Goal: Information Seeking & Learning: Understand process/instructions

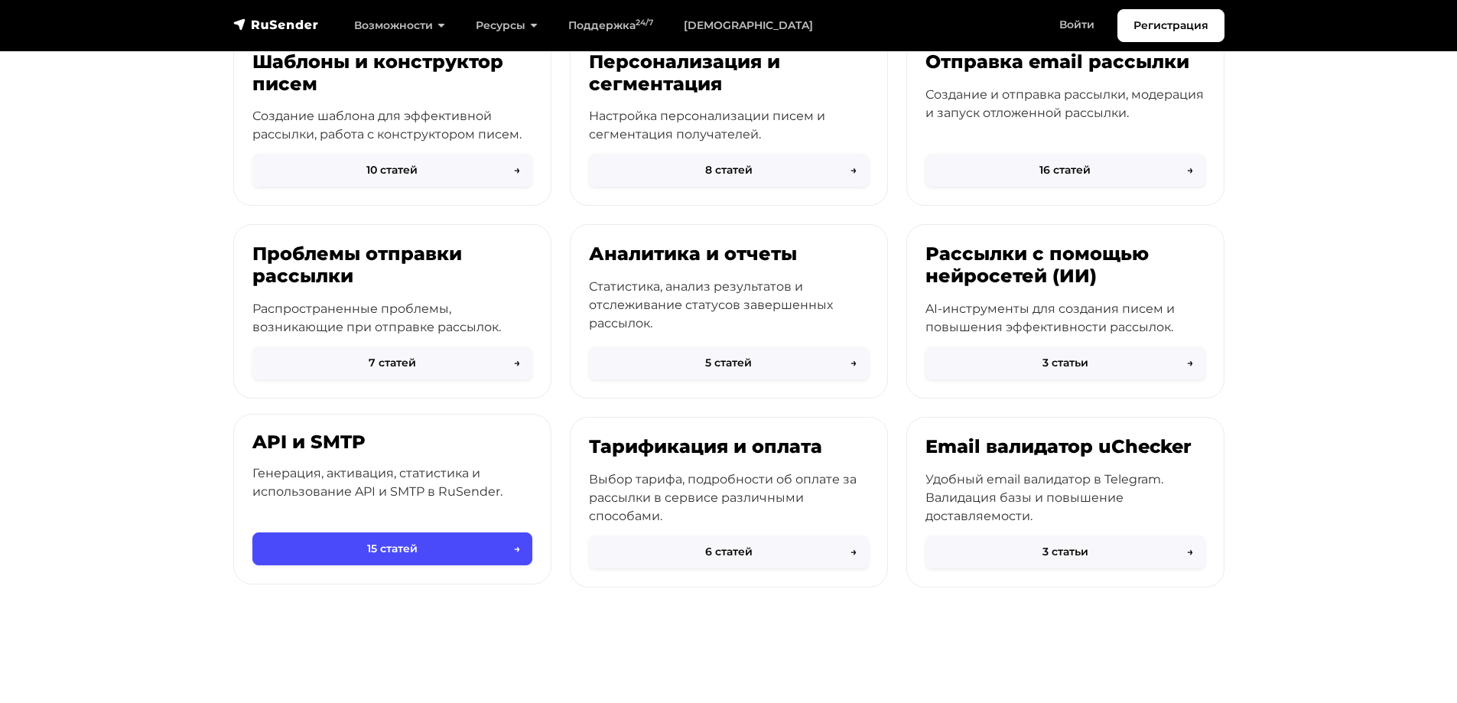
scroll to position [459, 0]
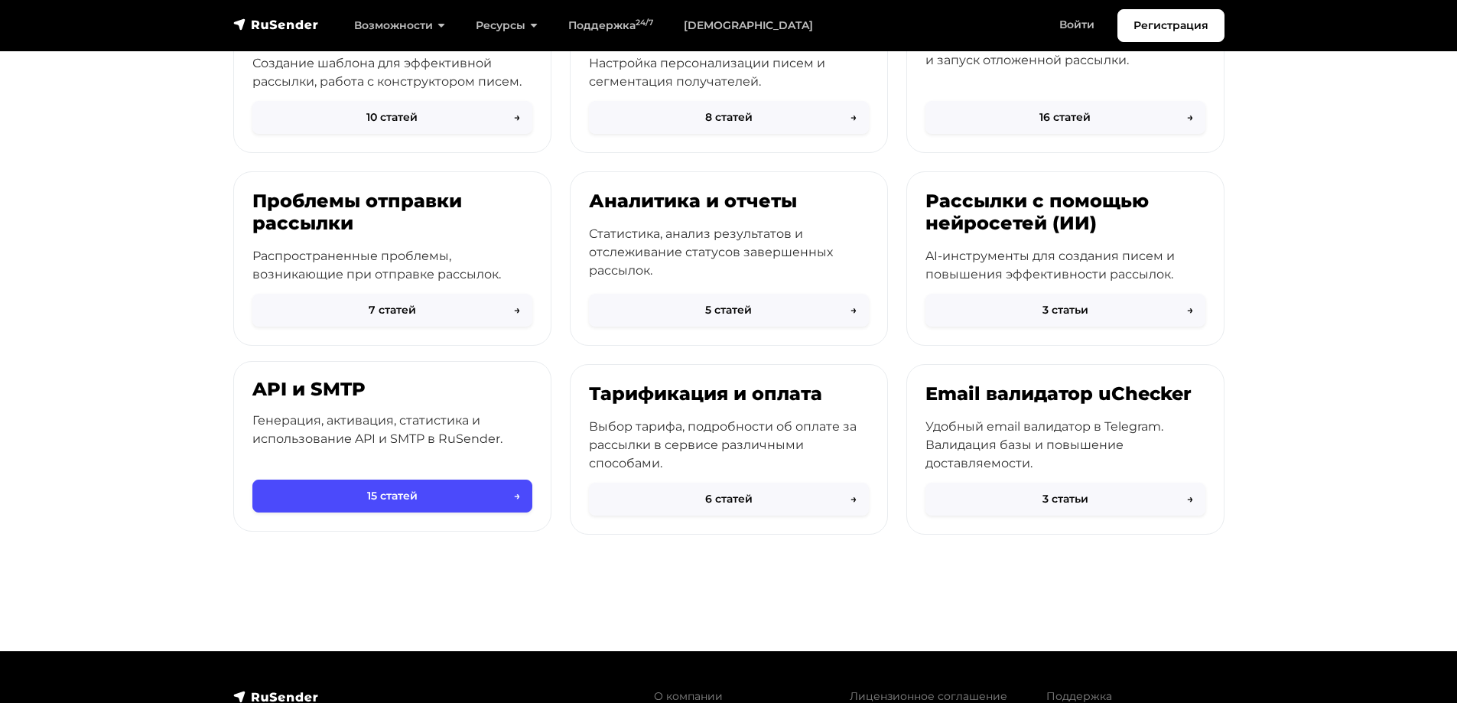
click at [382, 416] on p "Генерация, активация, статистика и использование API и SMTP в RuSender." at bounding box center [392, 429] width 280 height 37
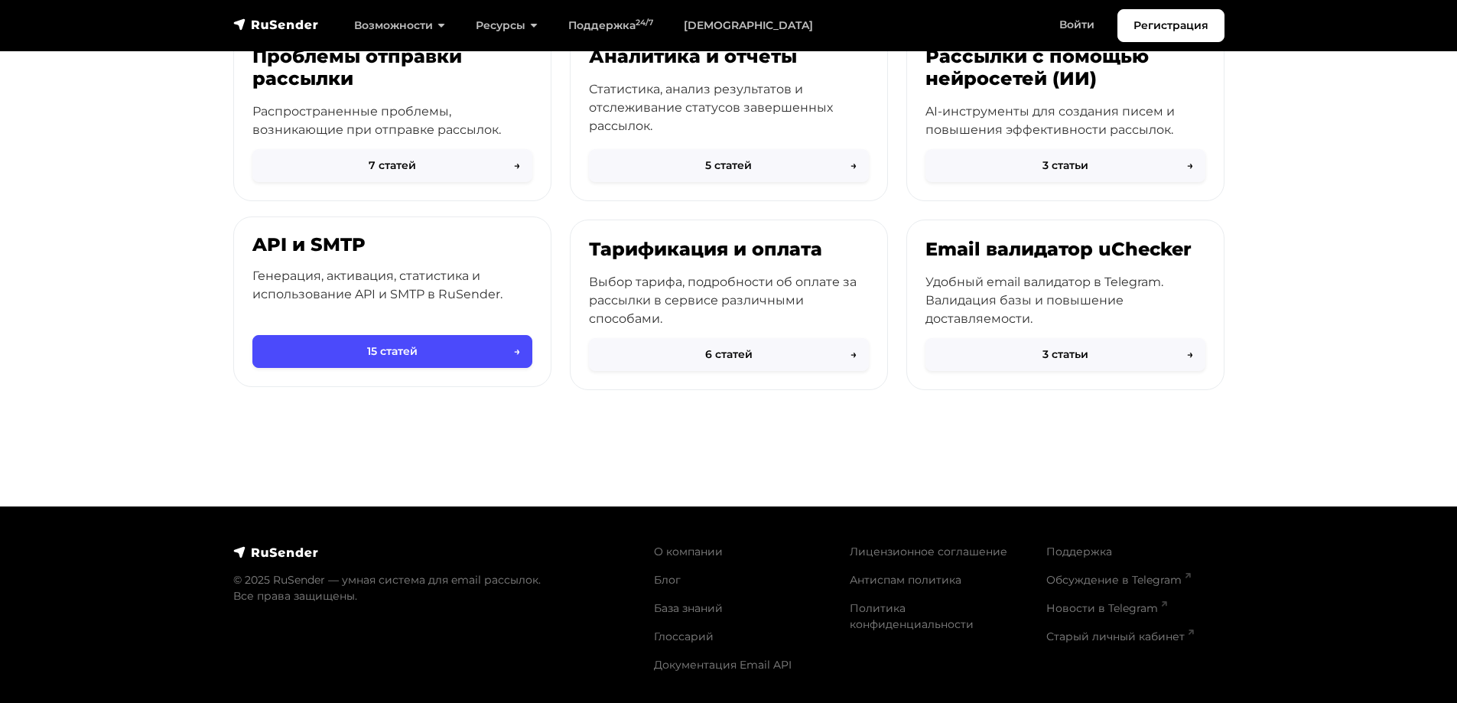
scroll to position [604, 0]
click at [388, 275] on p "Генерация, активация, статистика и использование API и SMTP в RuSender." at bounding box center [392, 284] width 280 height 37
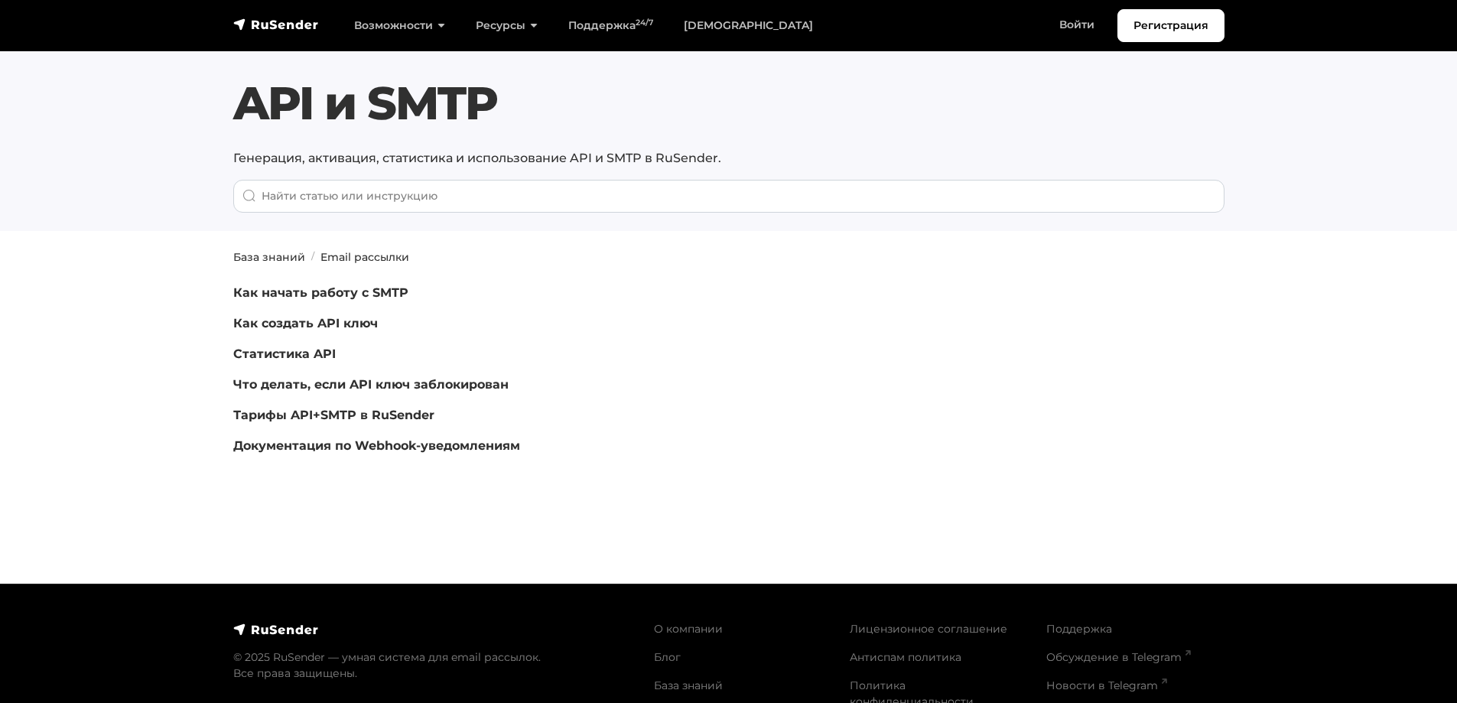
click at [297, 301] on p "Как начать работу с SMTP" at bounding box center [560, 293] width 655 height 18
click at [297, 296] on link "Как начать работу с SMTP" at bounding box center [320, 292] width 175 height 15
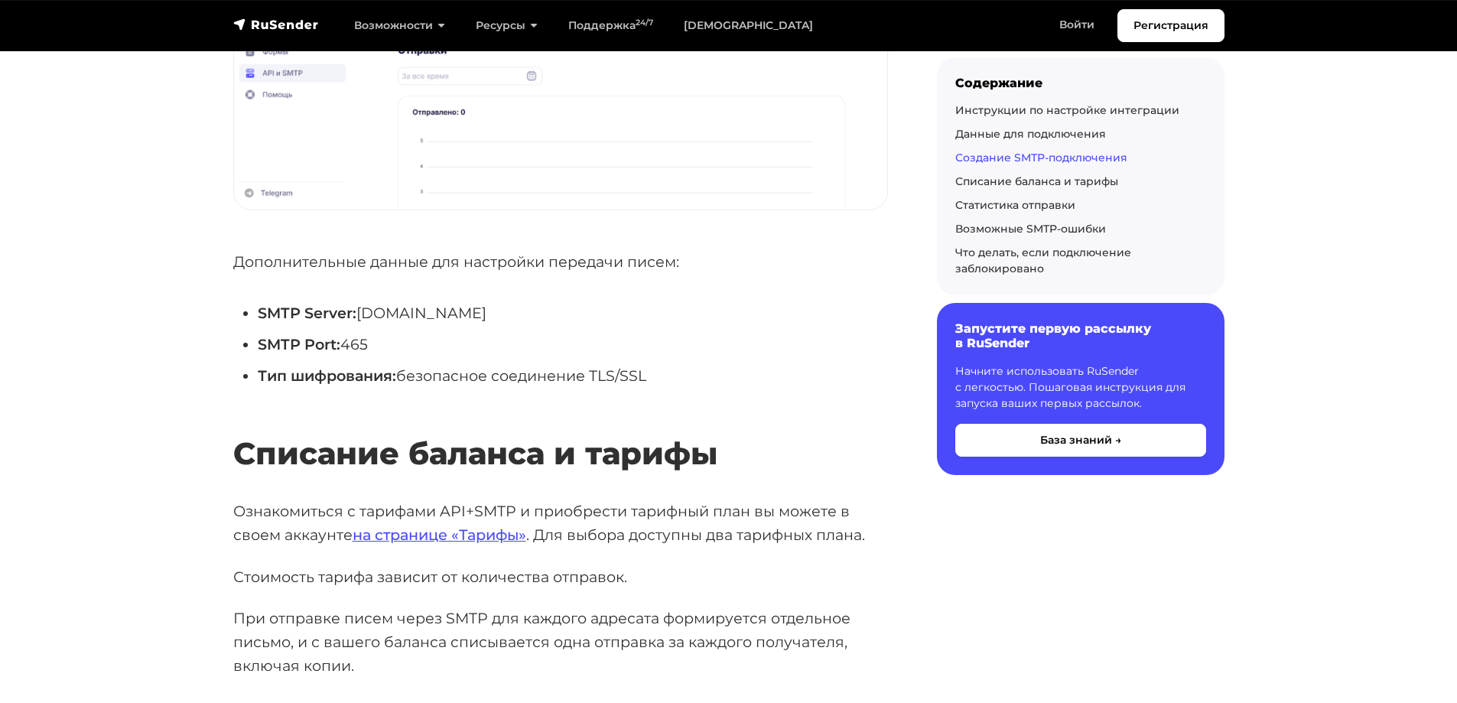
scroll to position [3135, 0]
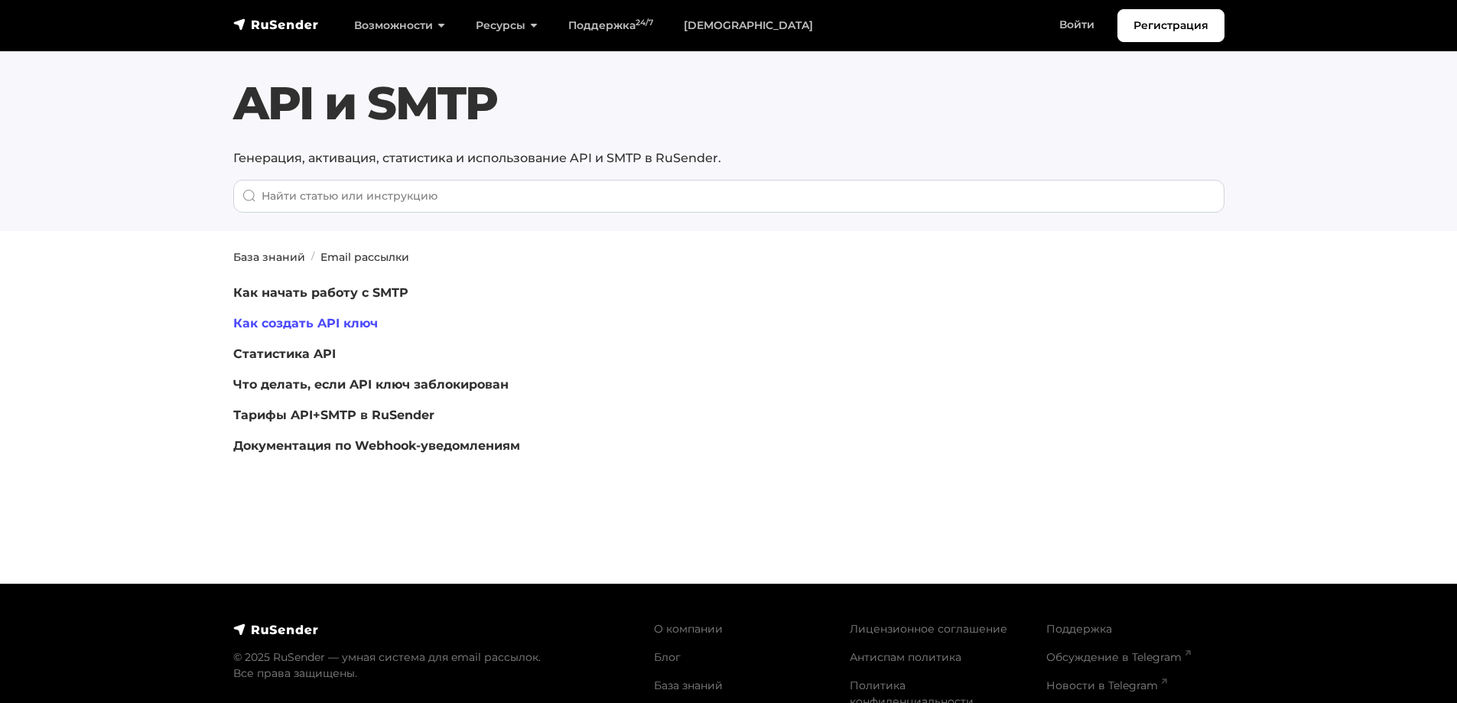
click at [267, 321] on link "Как создать API ключ" at bounding box center [305, 323] width 145 height 15
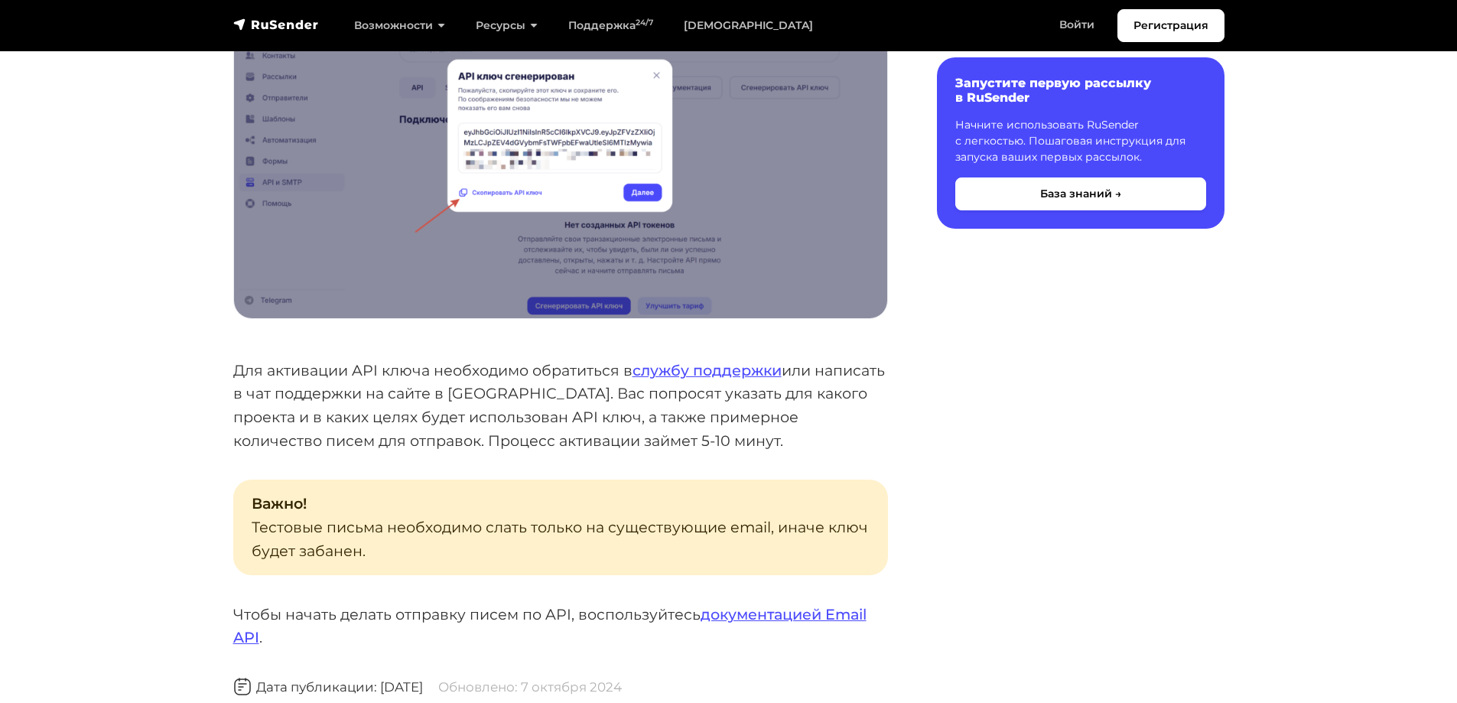
scroll to position [1376, 0]
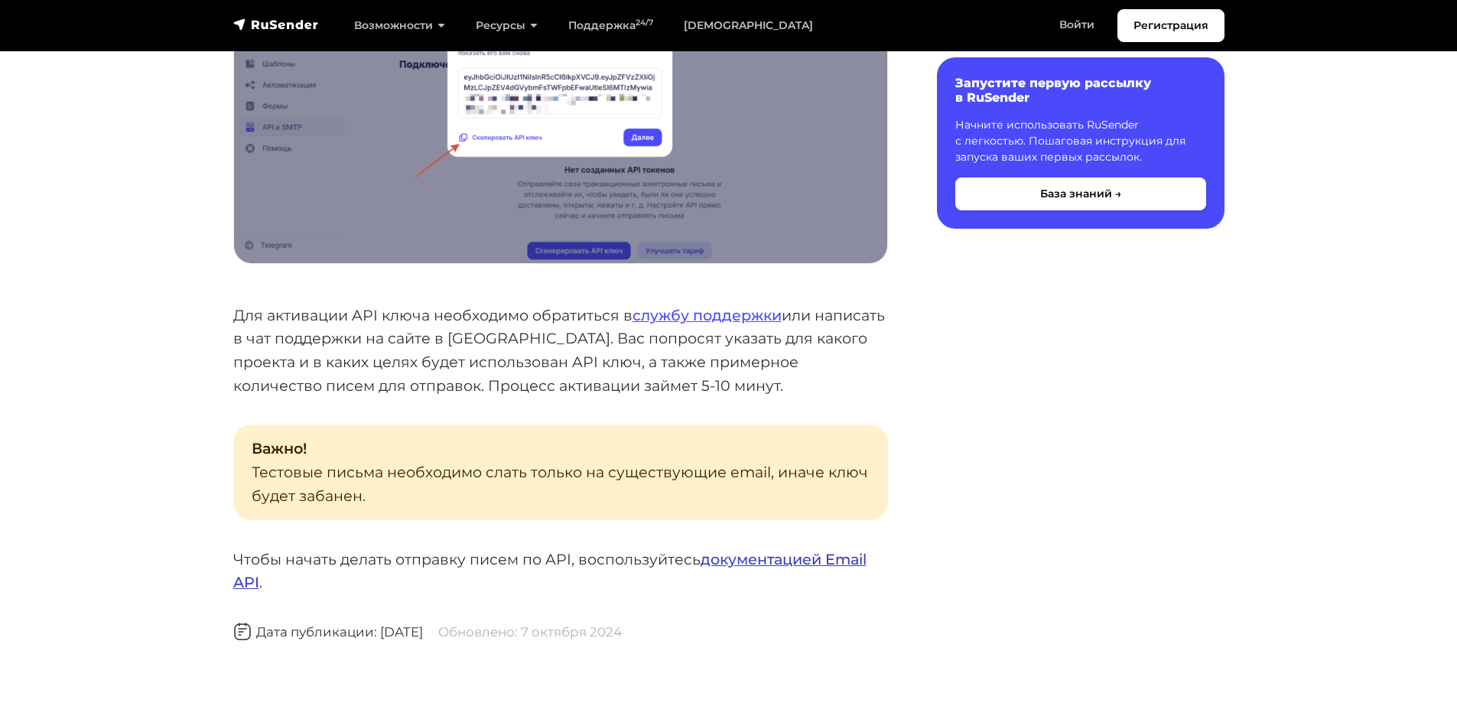
click at [746, 557] on link "документацией Email API" at bounding box center [549, 571] width 633 height 42
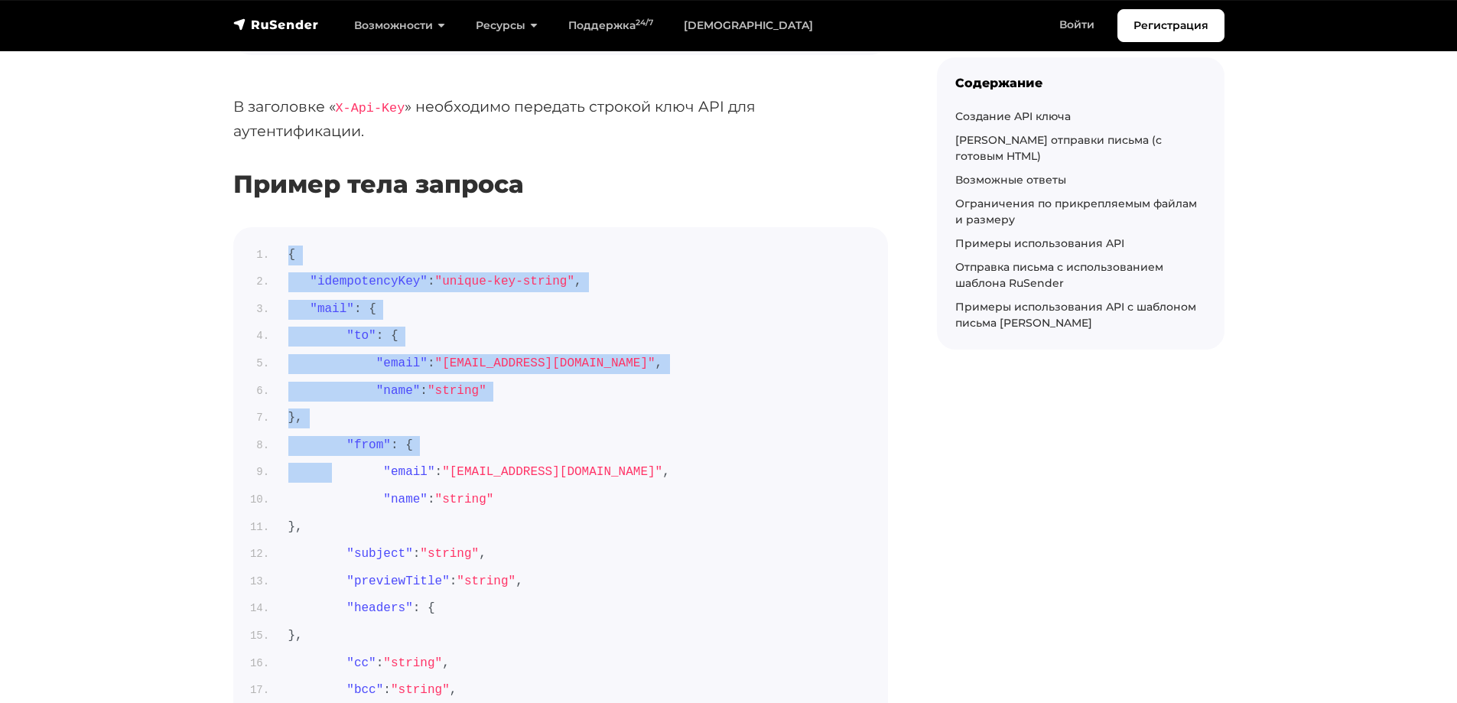
scroll to position [688, 0]
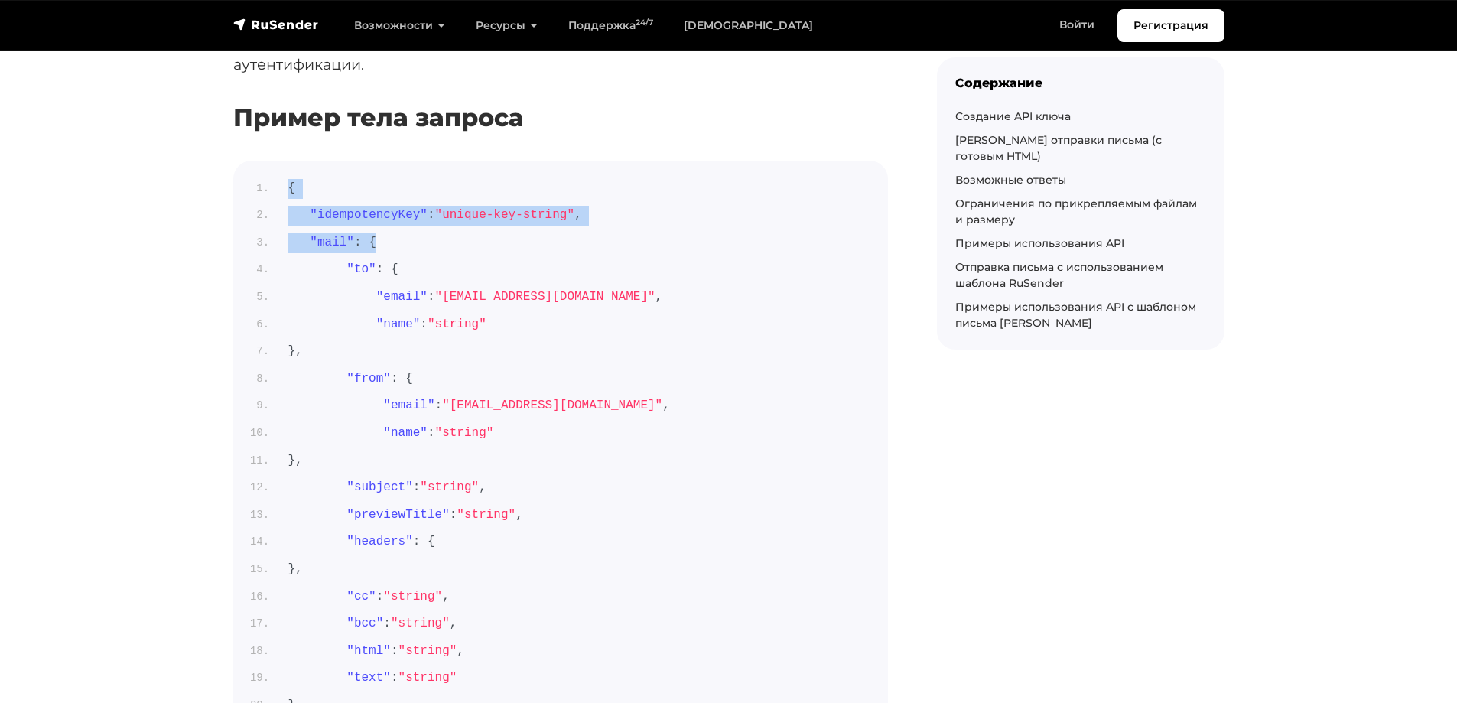
drag, startPoint x: 279, startPoint y: 387, endPoint x: 405, endPoint y: 205, distance: 221.0
click at [405, 205] on ol "{ "idempotencyKey" : "unique-key-string" , "mail" : { "to" : { "email" : "[EMAI…" at bounding box center [561, 461] width 618 height 564
copy ol "{ "idempotencyKey" : "unique-key-string" , "mail" : {"
click at [792, 505] on li ""previewTitle" : "string" ," at bounding box center [572, 515] width 593 height 20
